Goal: Task Accomplishment & Management: Use online tool/utility

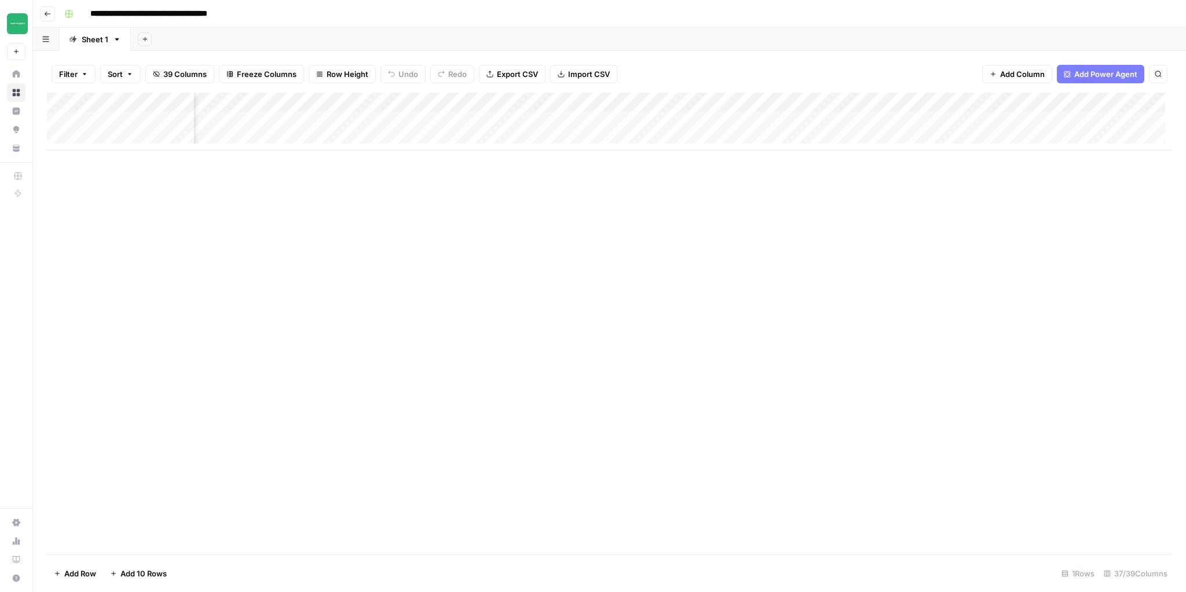
scroll to position [0, 3120]
click at [1088, 120] on div "Add Column" at bounding box center [609, 122] width 1125 height 58
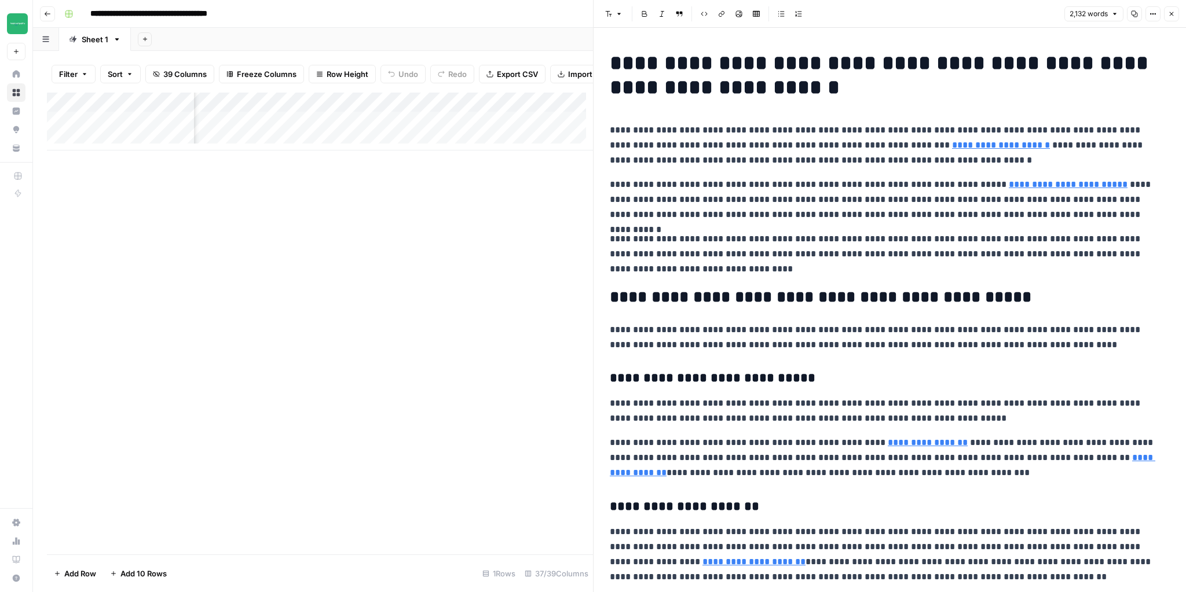
click at [1140, 75] on h1 "**********" at bounding box center [886, 75] width 553 height 49
click at [1114, 60] on h1 "**********" at bounding box center [886, 75] width 553 height 49
click at [610, 88] on h1 "**********" at bounding box center [886, 75] width 553 height 49
click at [768, 212] on p "**********" at bounding box center [886, 199] width 553 height 45
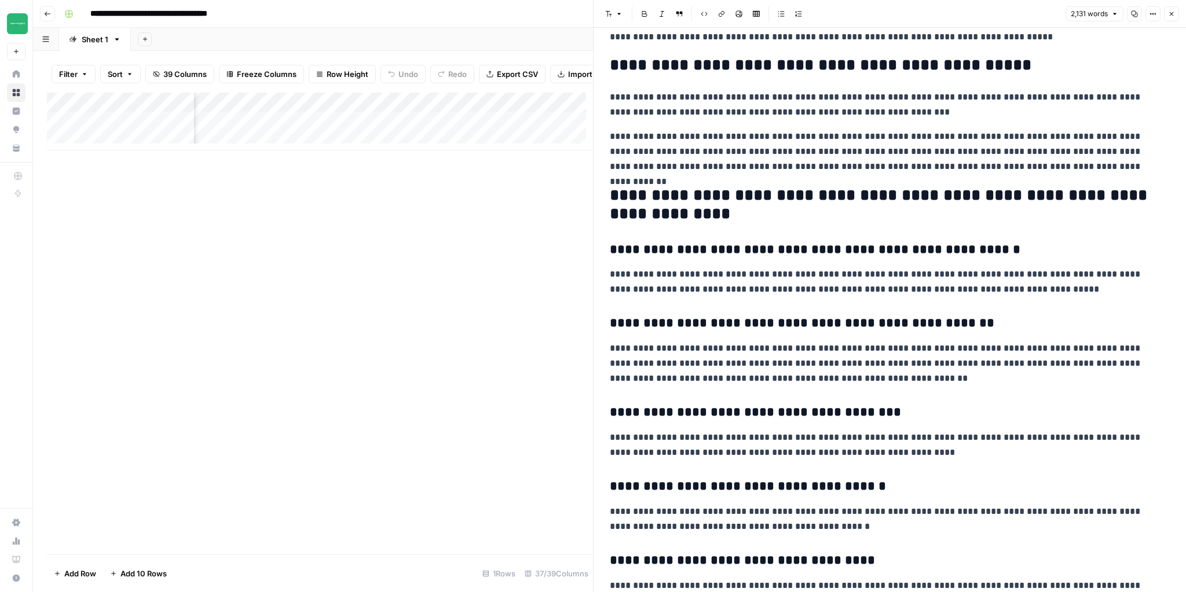
scroll to position [3401, 0]
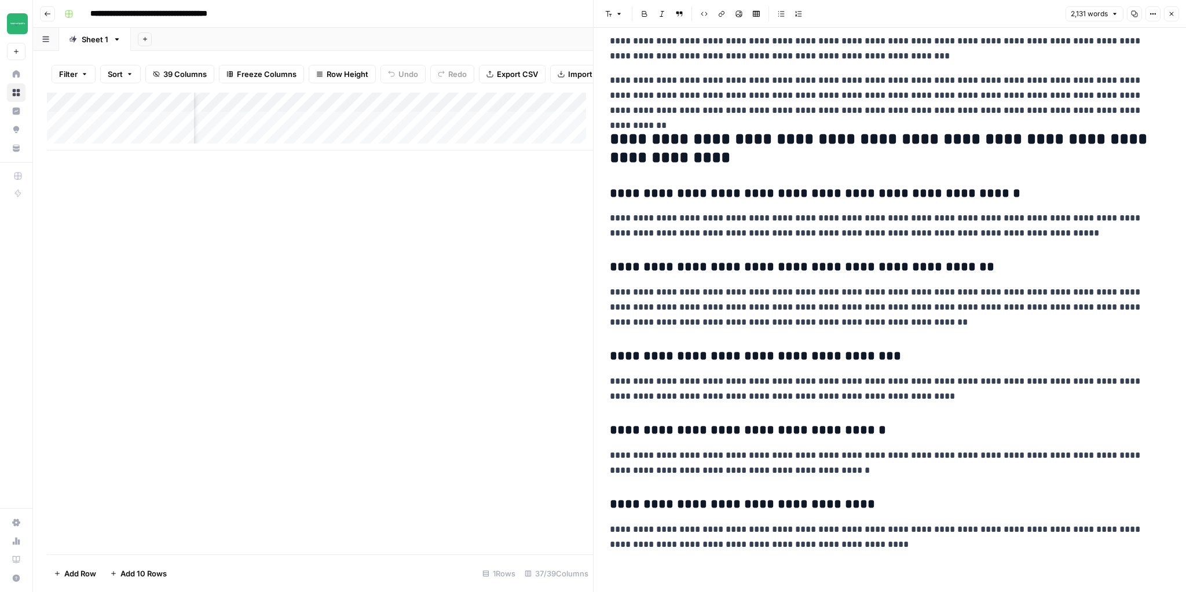
drag, startPoint x: 401, startPoint y: 220, endPoint x: 419, endPoint y: 221, distance: 18.0
click at [402, 220] on div "Add Column" at bounding box center [320, 324] width 546 height 462
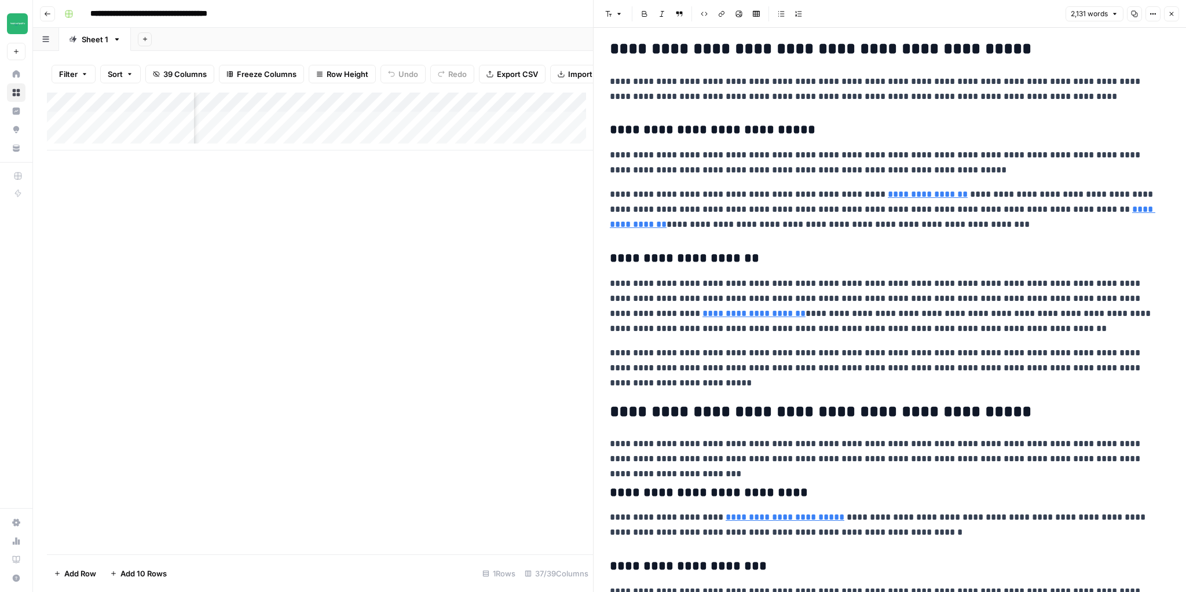
scroll to position [0, 0]
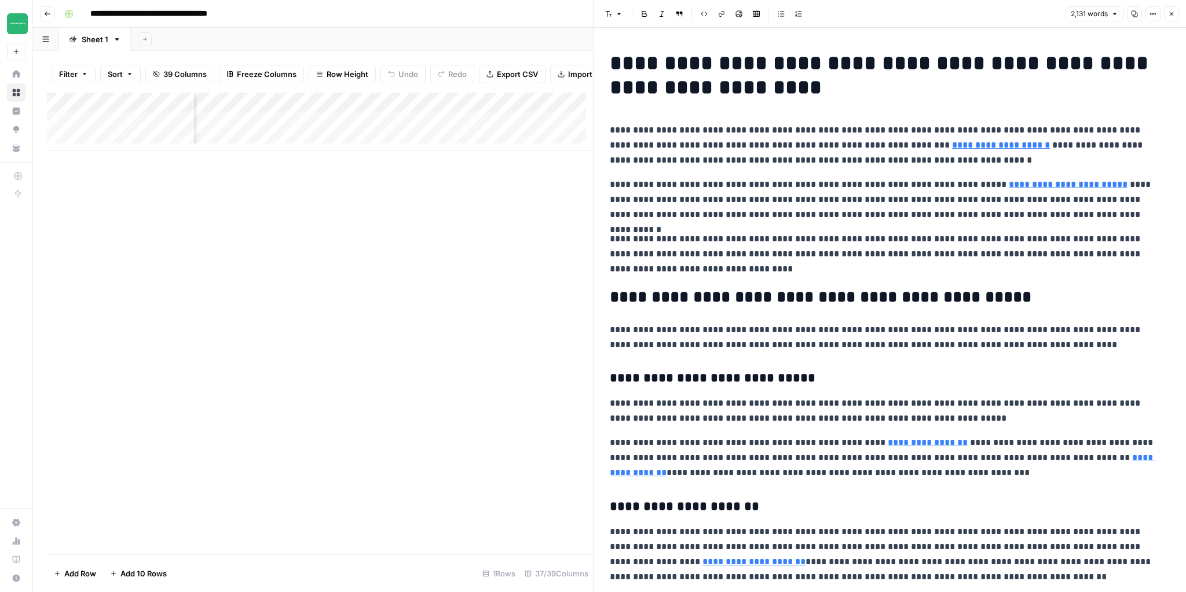
click at [169, 130] on div "Add Column" at bounding box center [320, 122] width 546 height 58
click at [168, 130] on div "Add Column" at bounding box center [320, 122] width 546 height 58
click at [254, 264] on div "Add Column" at bounding box center [320, 324] width 546 height 462
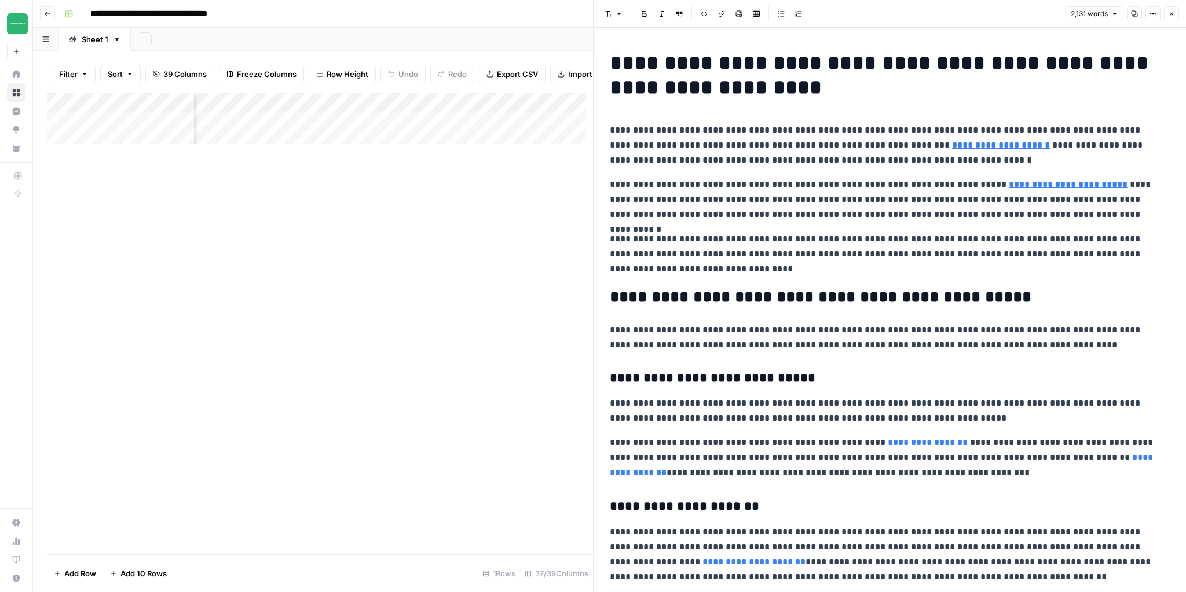
click at [804, 166] on p "**********" at bounding box center [886, 145] width 553 height 45
drag, startPoint x: 903, startPoint y: 241, endPoint x: 927, endPoint y: 240, distance: 24.3
click at [927, 240] on p "**********" at bounding box center [886, 254] width 553 height 45
click at [734, 255] on p "**********" at bounding box center [886, 254] width 553 height 45
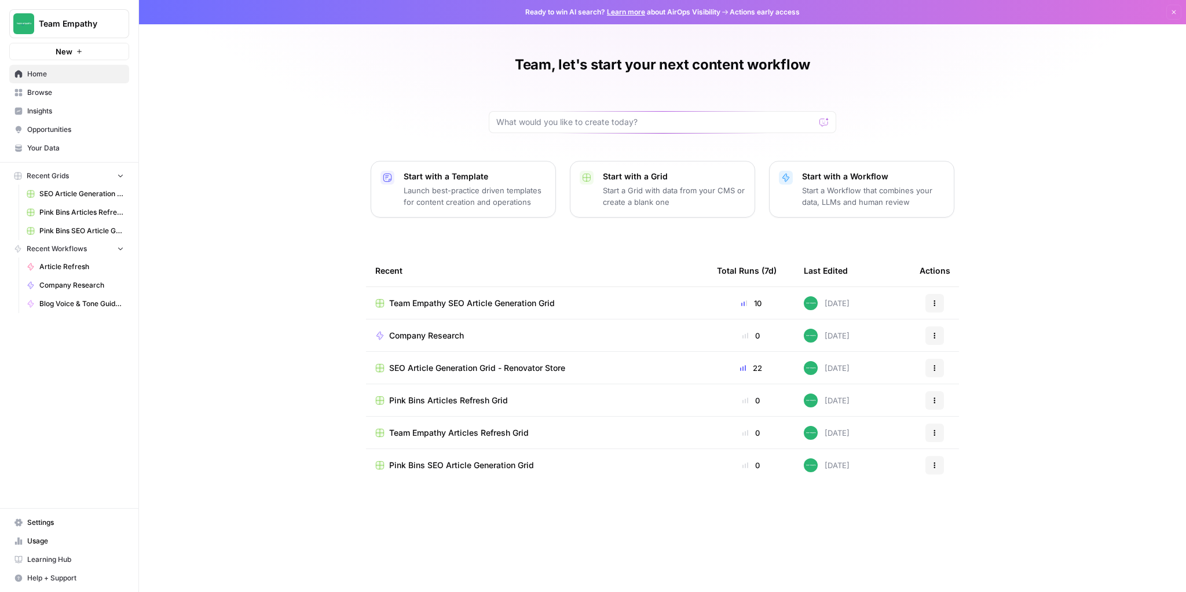
click at [280, 156] on div "Team, let's start your next content workflow Start with a Template Launch best-…" at bounding box center [662, 296] width 1047 height 592
click at [116, 25] on icon "Workspace: Team Empathy" at bounding box center [119, 24] width 12 height 12
click at [76, 86] on span "Team Empathy" at bounding box center [106, 87] width 142 height 12
click at [35, 85] on link "Browse" at bounding box center [69, 92] width 120 height 19
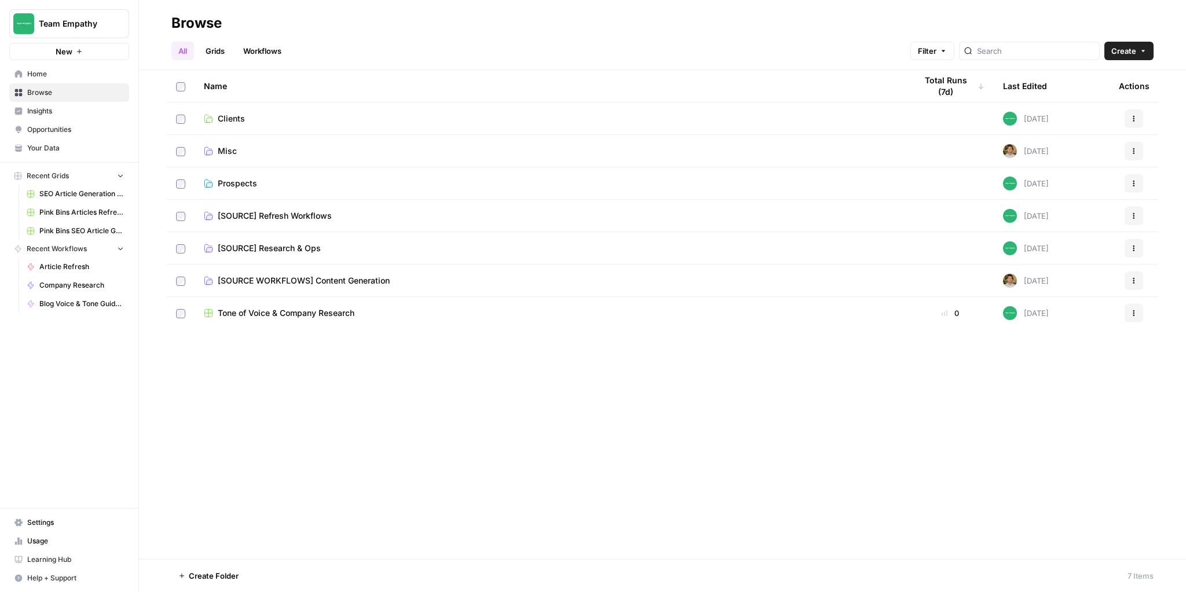
click at [226, 116] on span "Clients" at bounding box center [231, 119] width 27 height 12
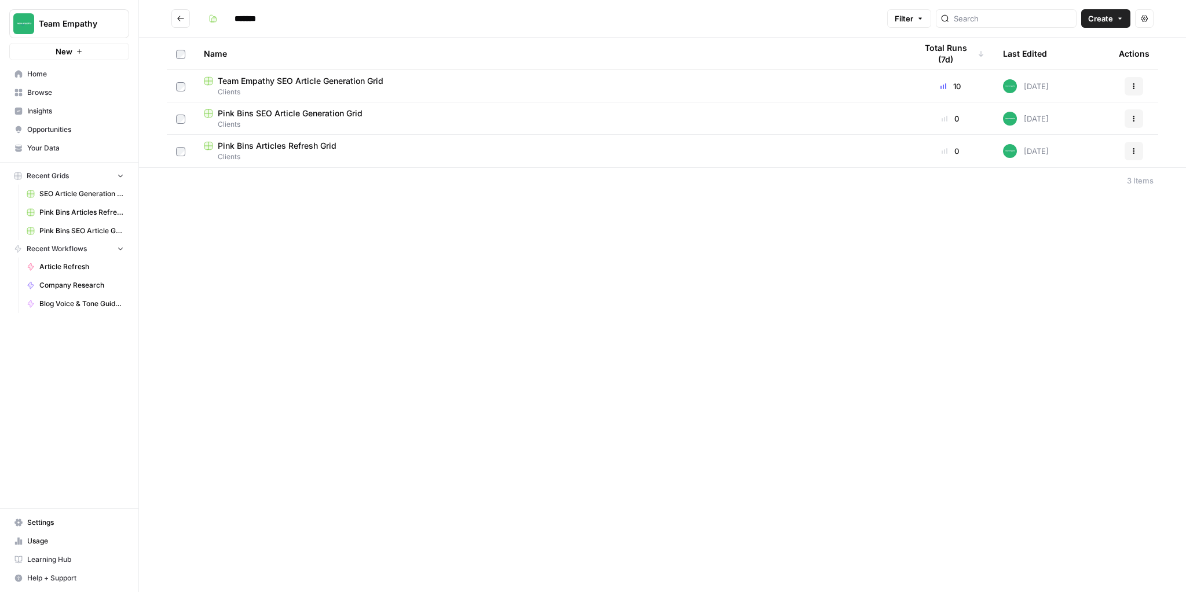
click at [305, 82] on span "Team Empathy SEO Article Generation Grid" at bounding box center [301, 81] width 166 height 12
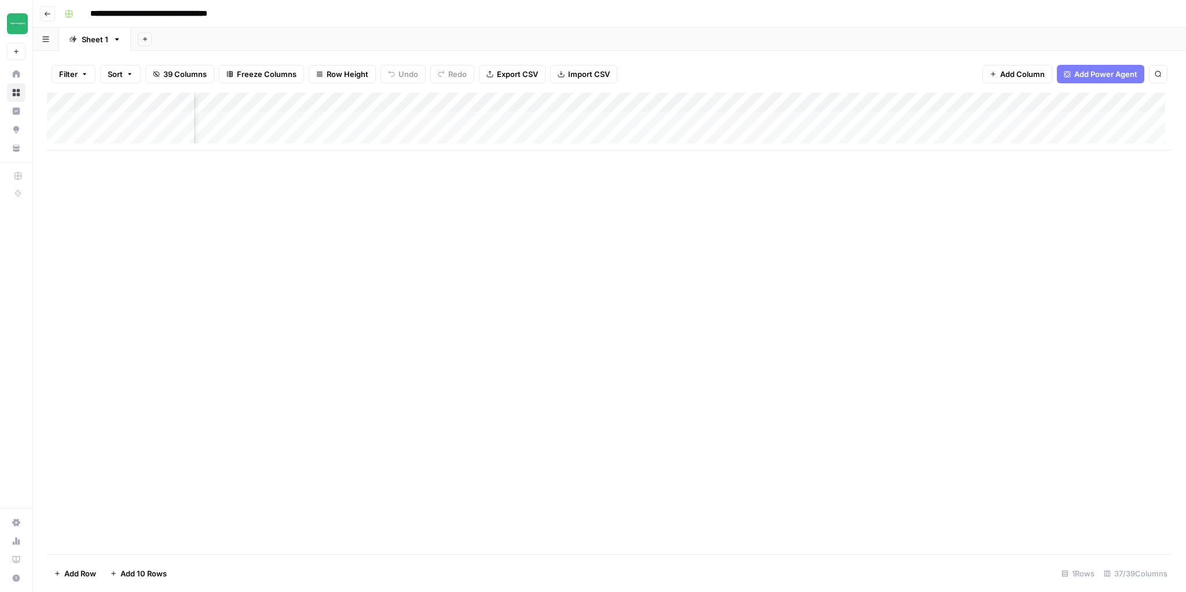
scroll to position [0, 3120]
click at [878, 122] on div "Add Column" at bounding box center [609, 122] width 1125 height 58
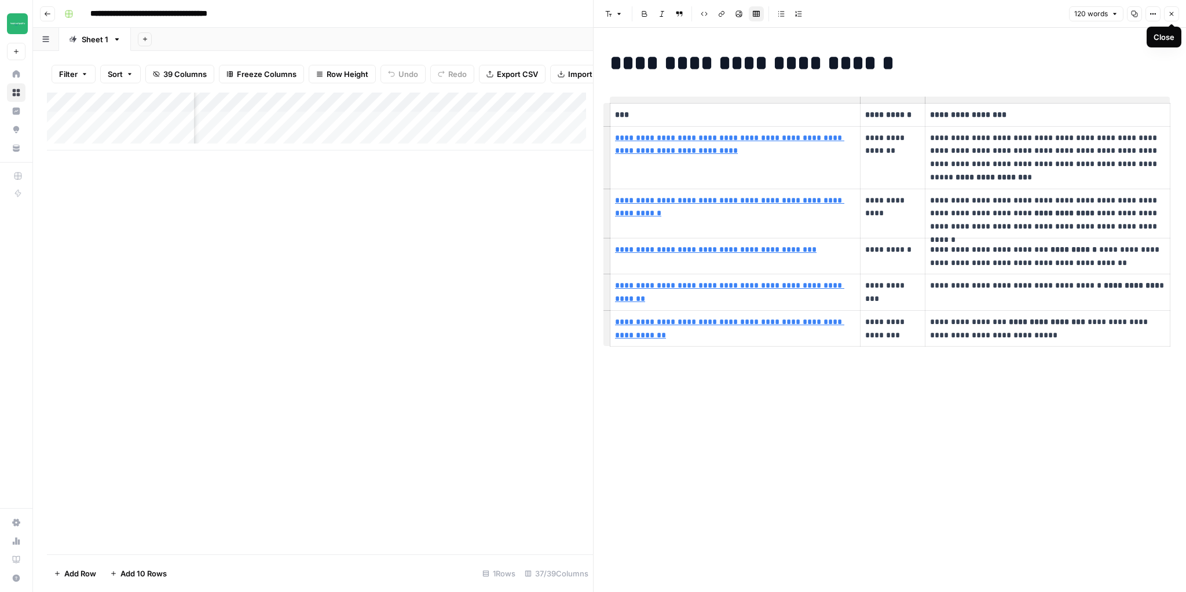
click at [1173, 10] on icon "button" at bounding box center [1171, 13] width 7 height 7
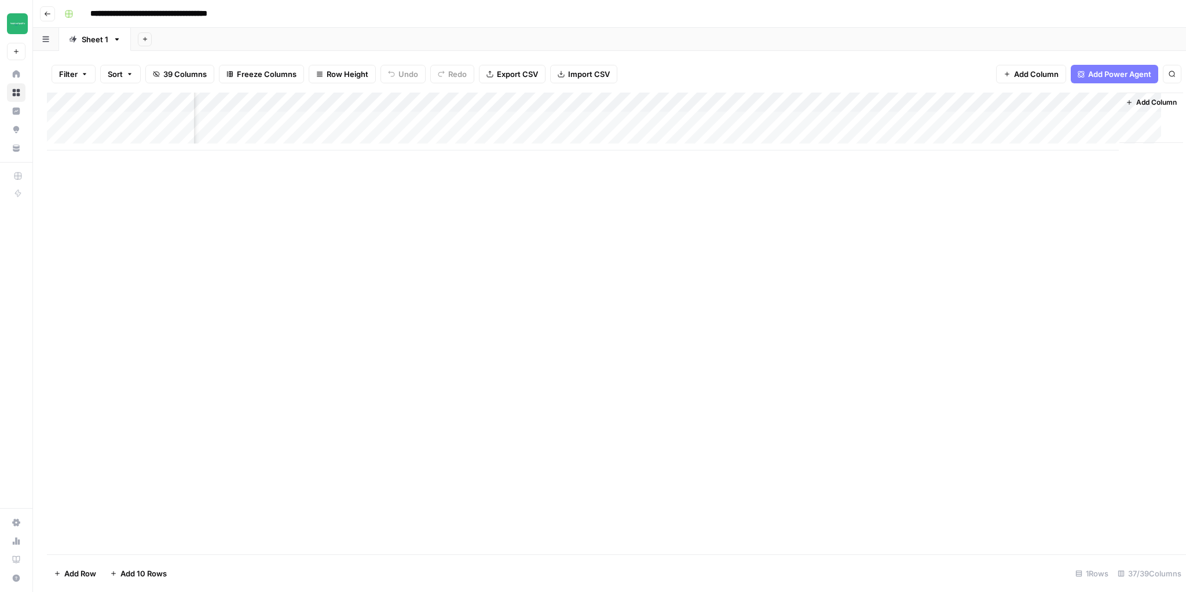
scroll to position [0, 3107]
click at [1089, 121] on div "Add Column" at bounding box center [609, 122] width 1125 height 58
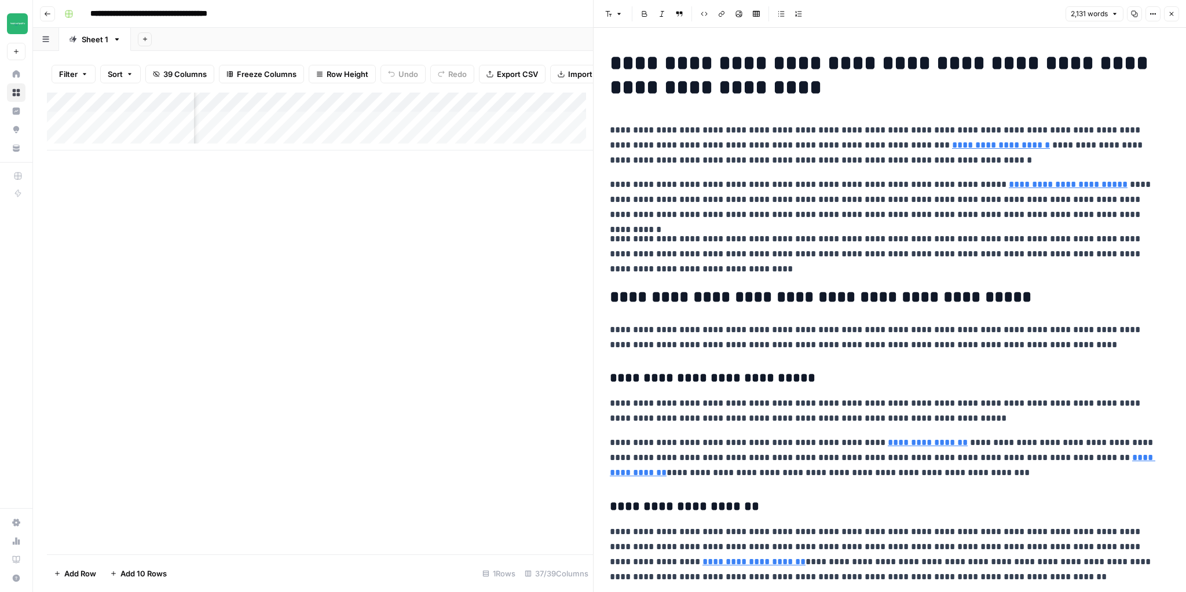
click at [1176, 10] on button "Close" at bounding box center [1171, 13] width 15 height 15
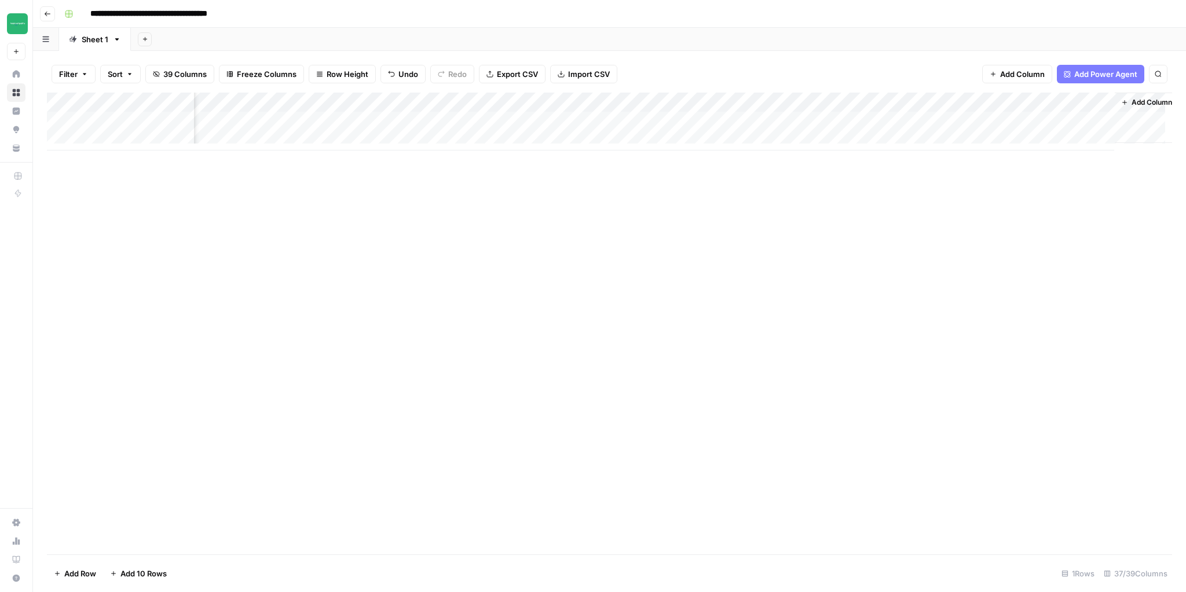
click at [893, 121] on div "Add Column" at bounding box center [609, 122] width 1125 height 58
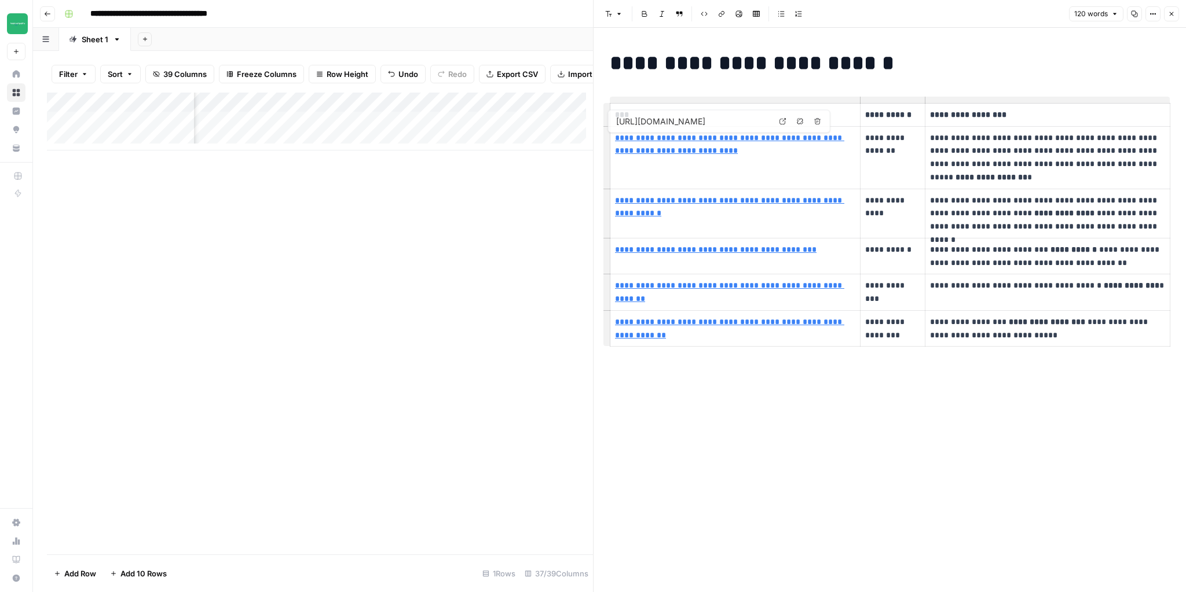
type input "https://www.teamempathy.co.nz/blog/principles-of-online-growth"
click at [1171, 10] on icon "button" at bounding box center [1171, 13] width 7 height 7
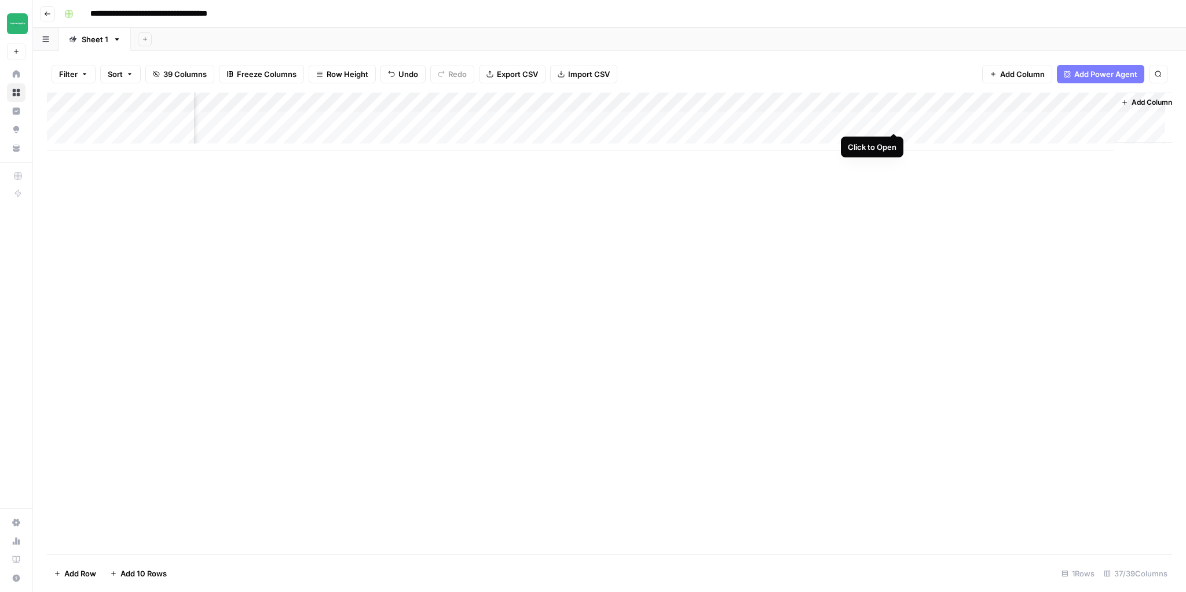
click at [889, 119] on div "Add Column" at bounding box center [609, 122] width 1125 height 58
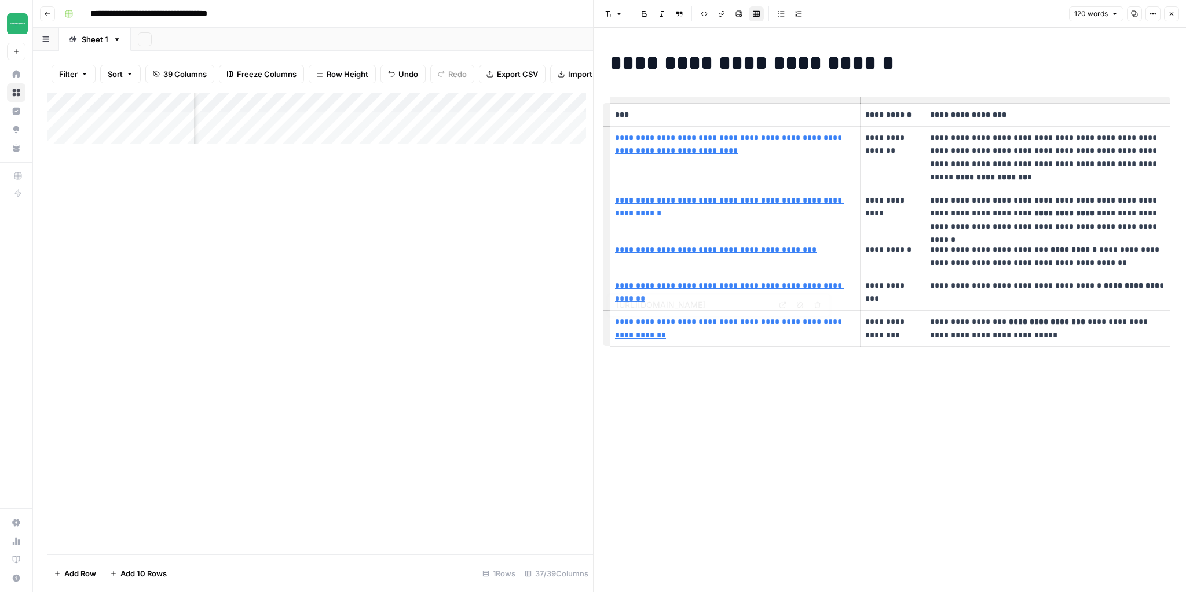
type input "https://www.teamempathy.co.nz/blog/principles-of-online-growth"
click at [1169, 19] on button "Close" at bounding box center [1171, 13] width 15 height 15
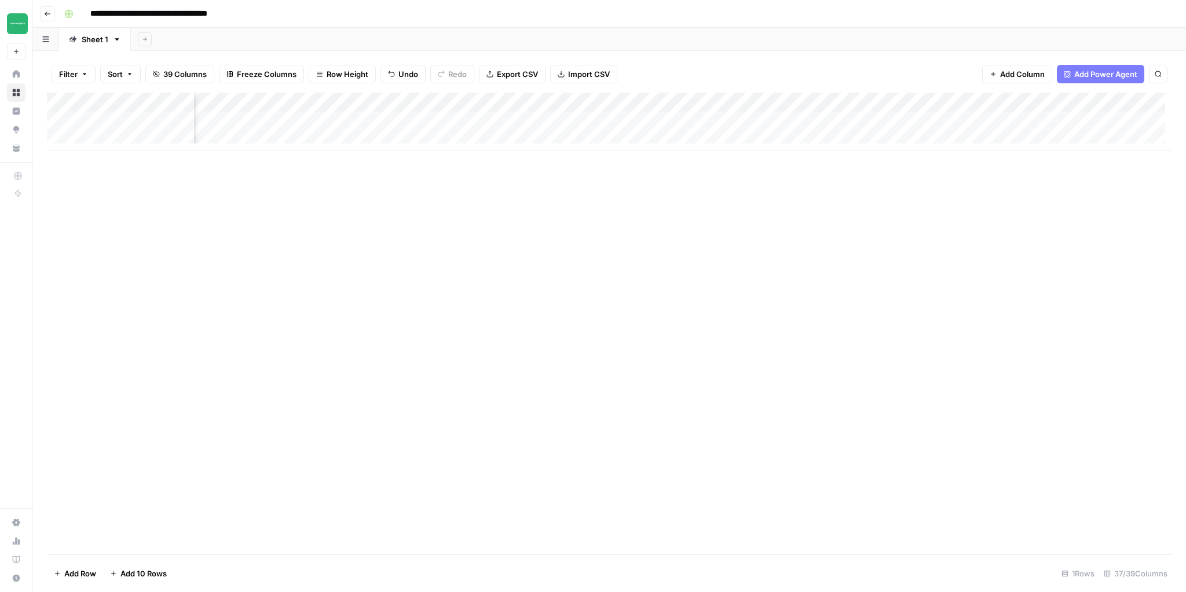
scroll to position [0, 3120]
click at [1072, 122] on div "Add Column" at bounding box center [609, 122] width 1125 height 58
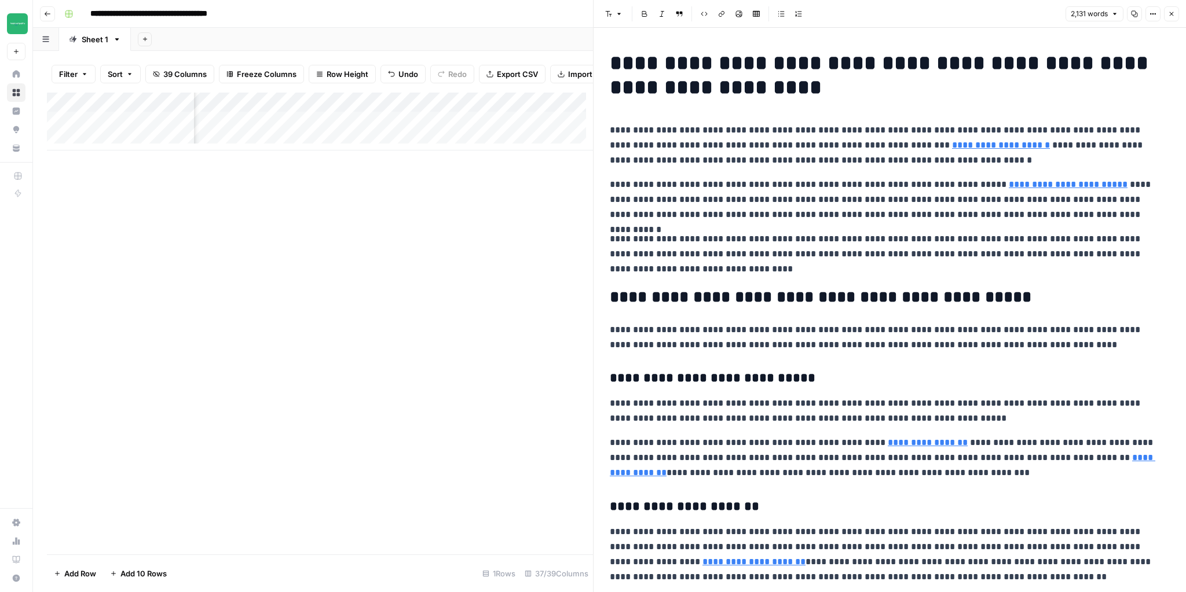
click at [1173, 17] on button "Close" at bounding box center [1171, 13] width 15 height 15
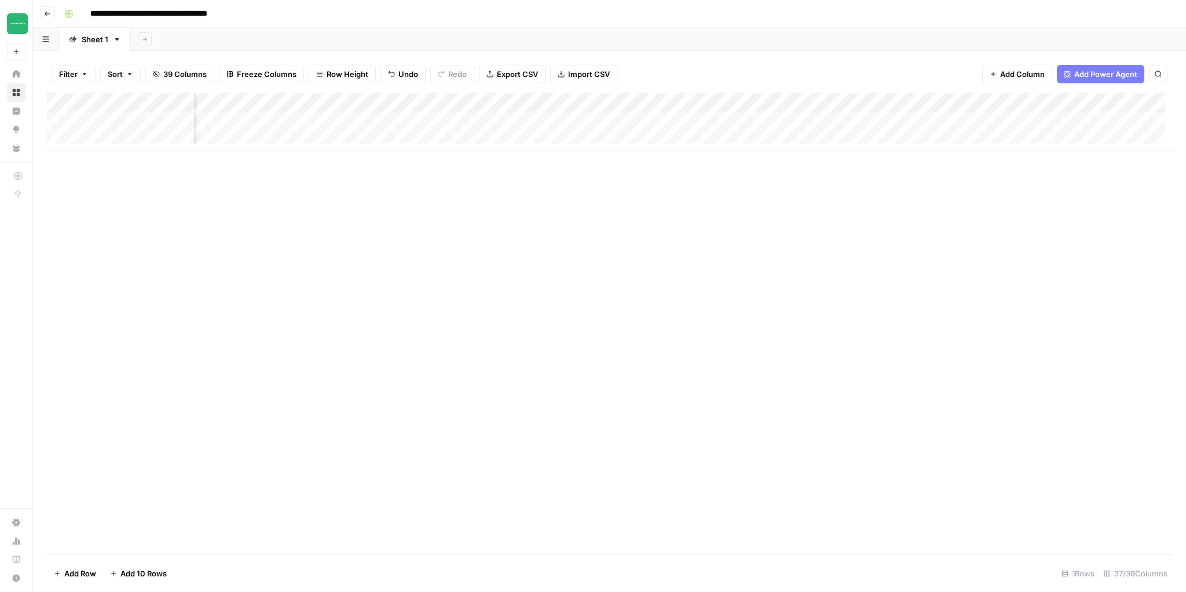
scroll to position [0, 3120]
